Goal: Task Accomplishment & Management: Use online tool/utility

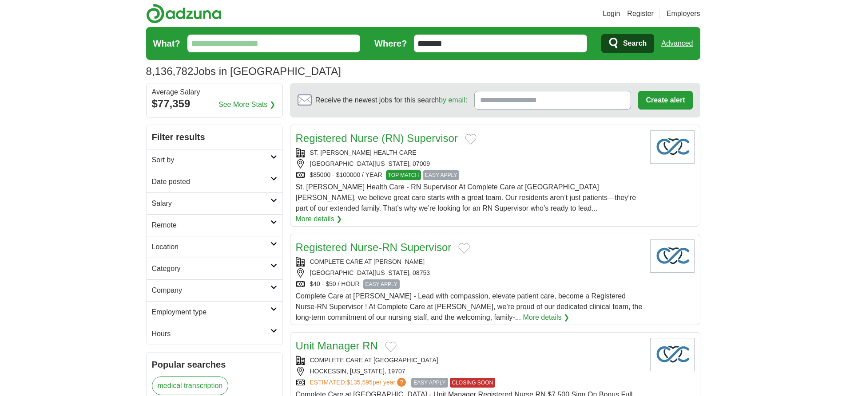
type input "*******"
click at [677, 44] on link "Advanced" at bounding box center [677, 44] width 32 height 18
